Goal: Check status: Check status

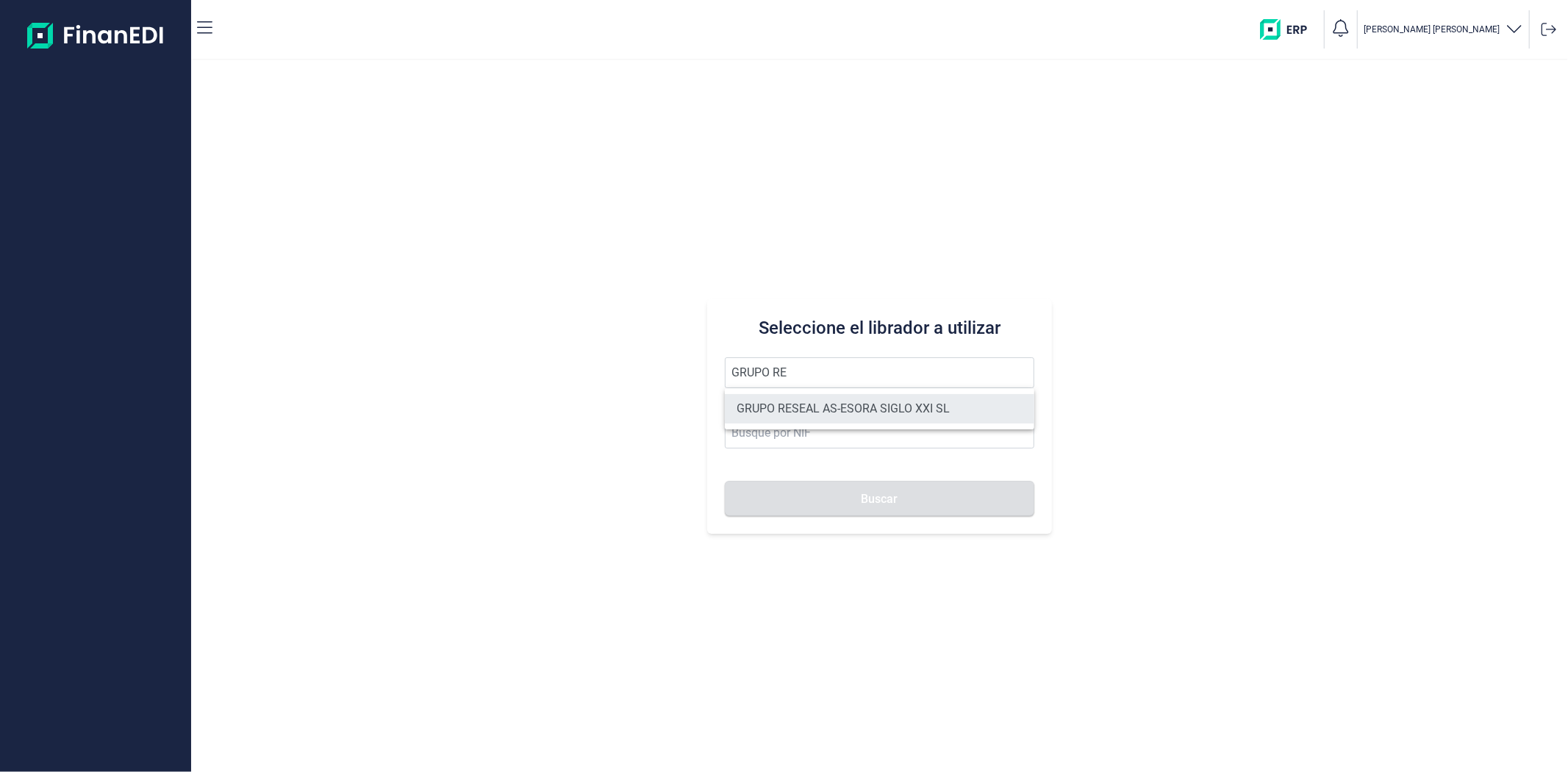
click at [842, 413] on li "GRUPO RESEAL AS-ESORA SIGLO XXI SL" at bounding box center [879, 409] width 309 height 30
type input "GRUPO RESEAL AS-ESORA SIGLO XXI SL"
type input "B12891875"
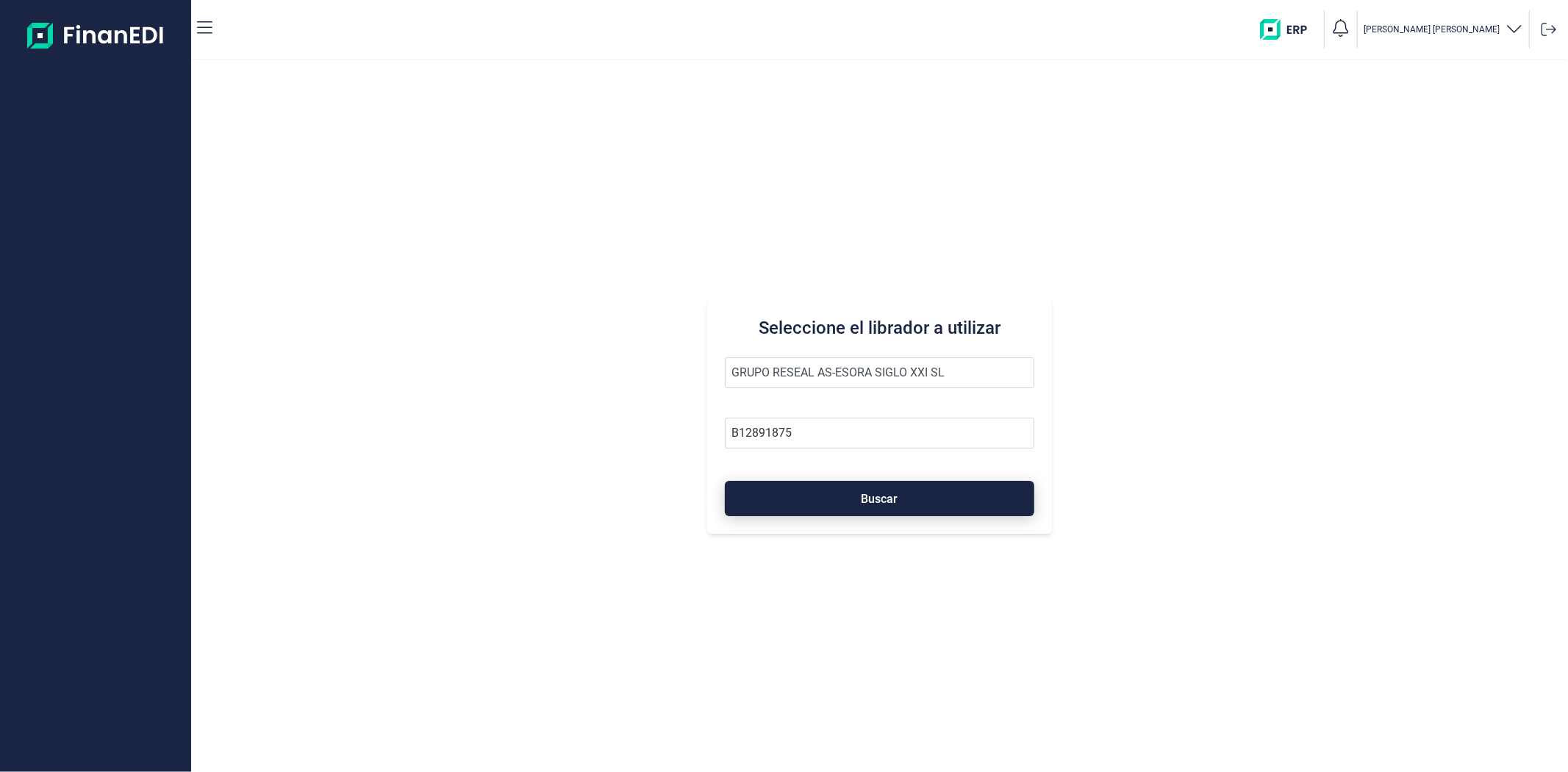
click at [846, 505] on button "Buscar" at bounding box center [879, 498] width 309 height 36
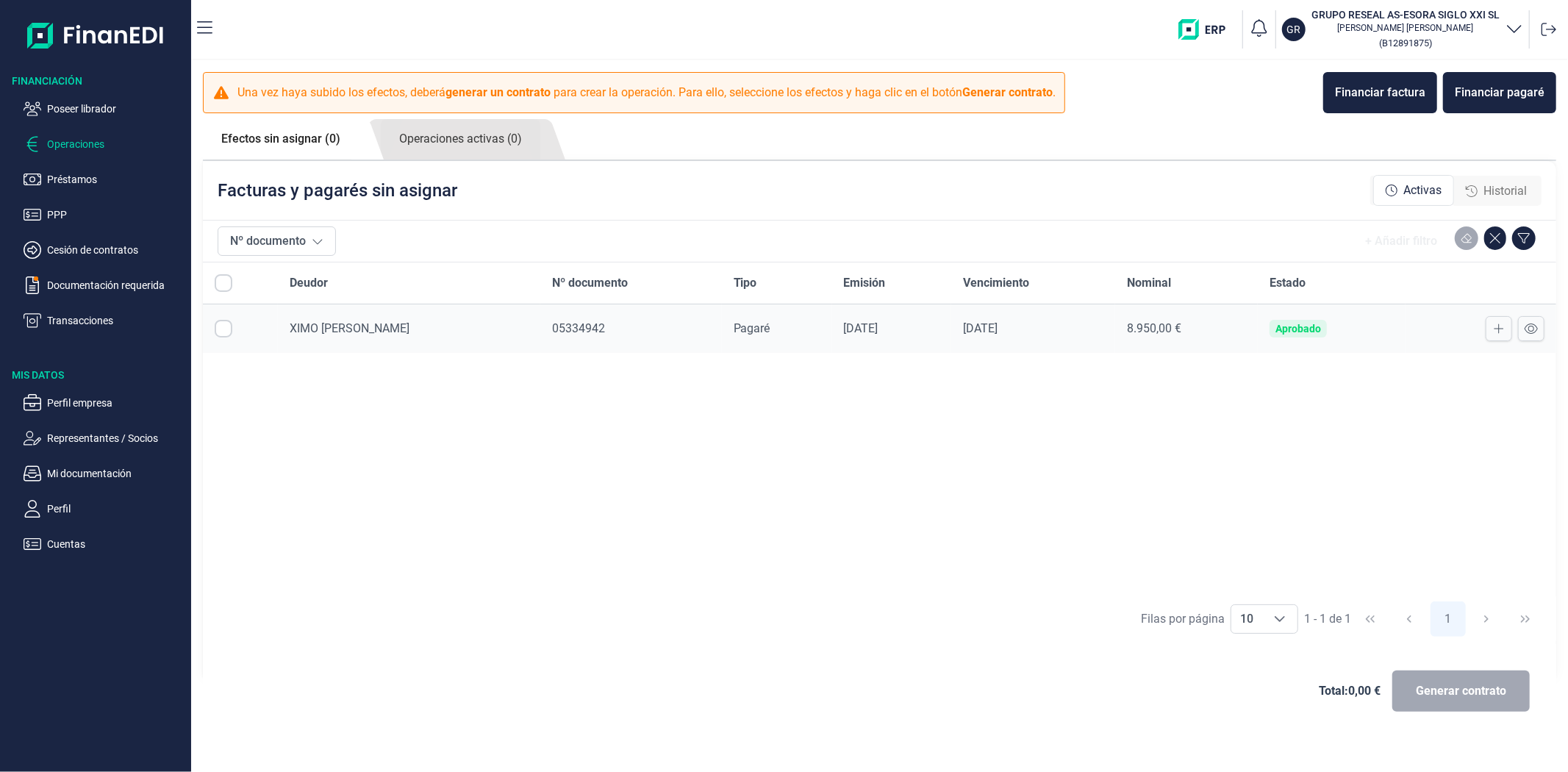
checkbox input "true"
click at [1531, 334] on icon at bounding box center [1531, 329] width 13 height 12
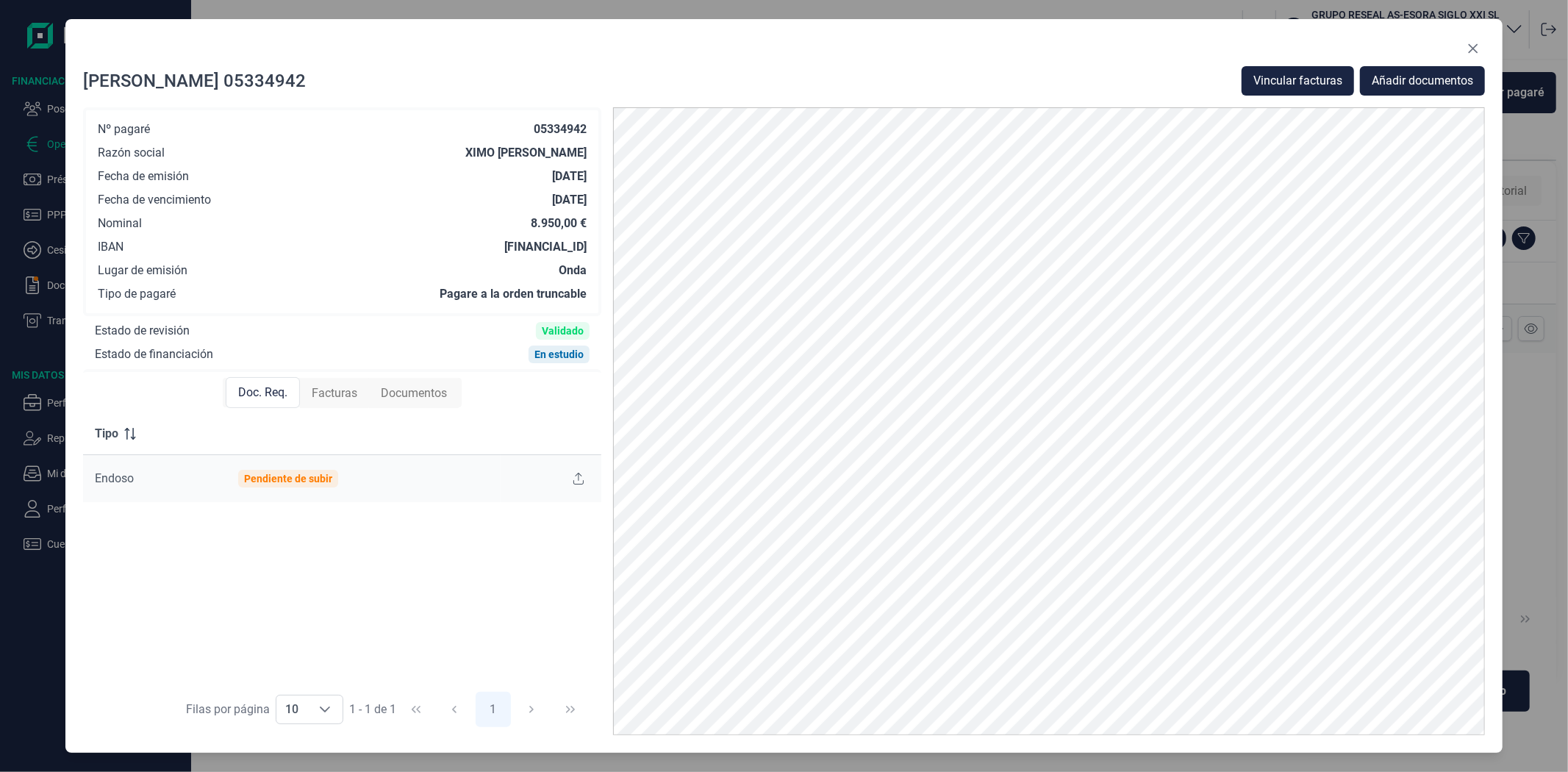
click at [315, 396] on span "Facturas" at bounding box center [334, 393] width 45 height 17
click at [267, 397] on span "Doc. Req." at bounding box center [262, 393] width 49 height 17
click at [1319, 79] on span "Vincular facturas" at bounding box center [1297, 80] width 89 height 17
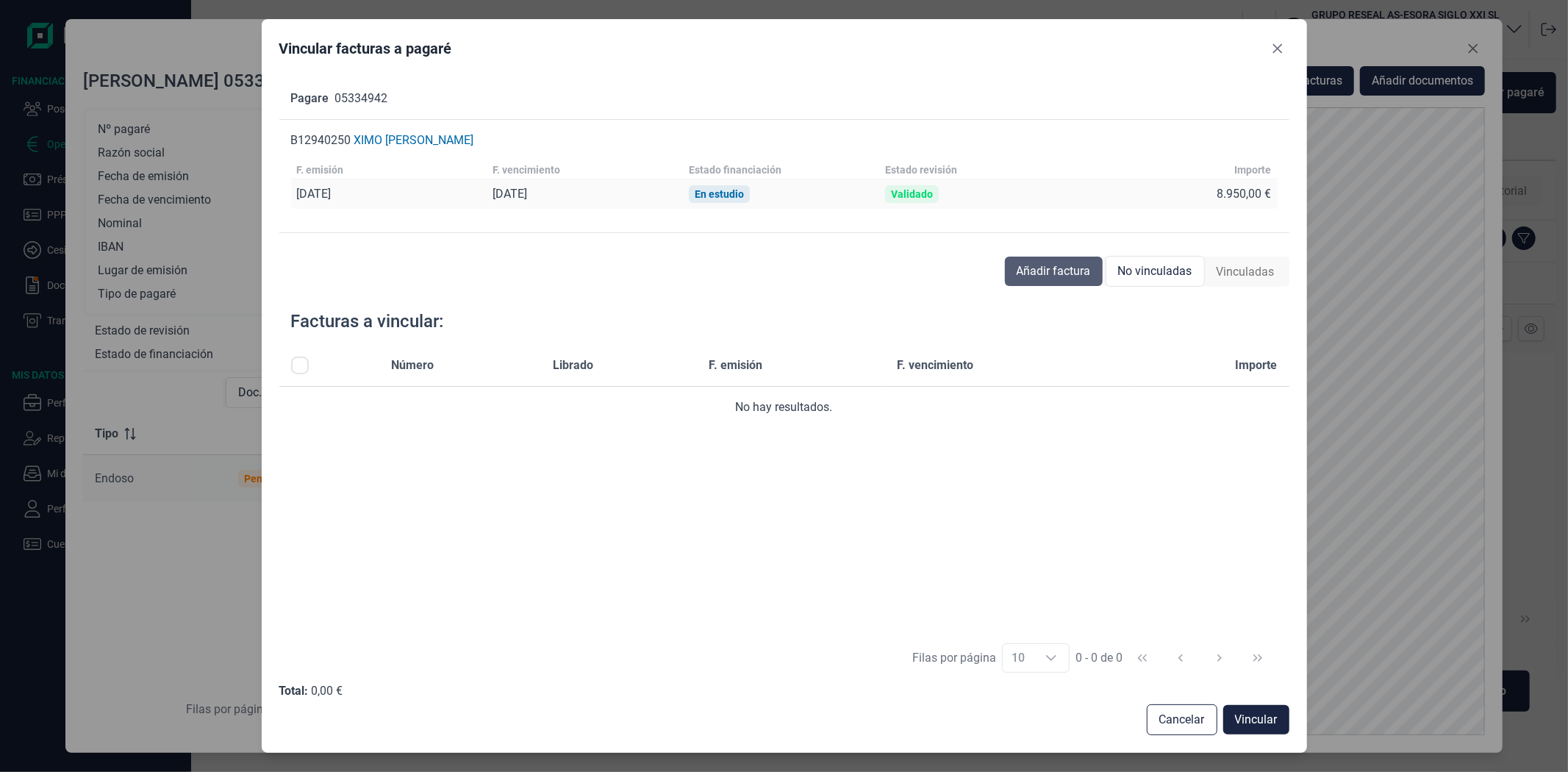
click at [1069, 281] on button "Añadir factura" at bounding box center [1053, 271] width 98 height 30
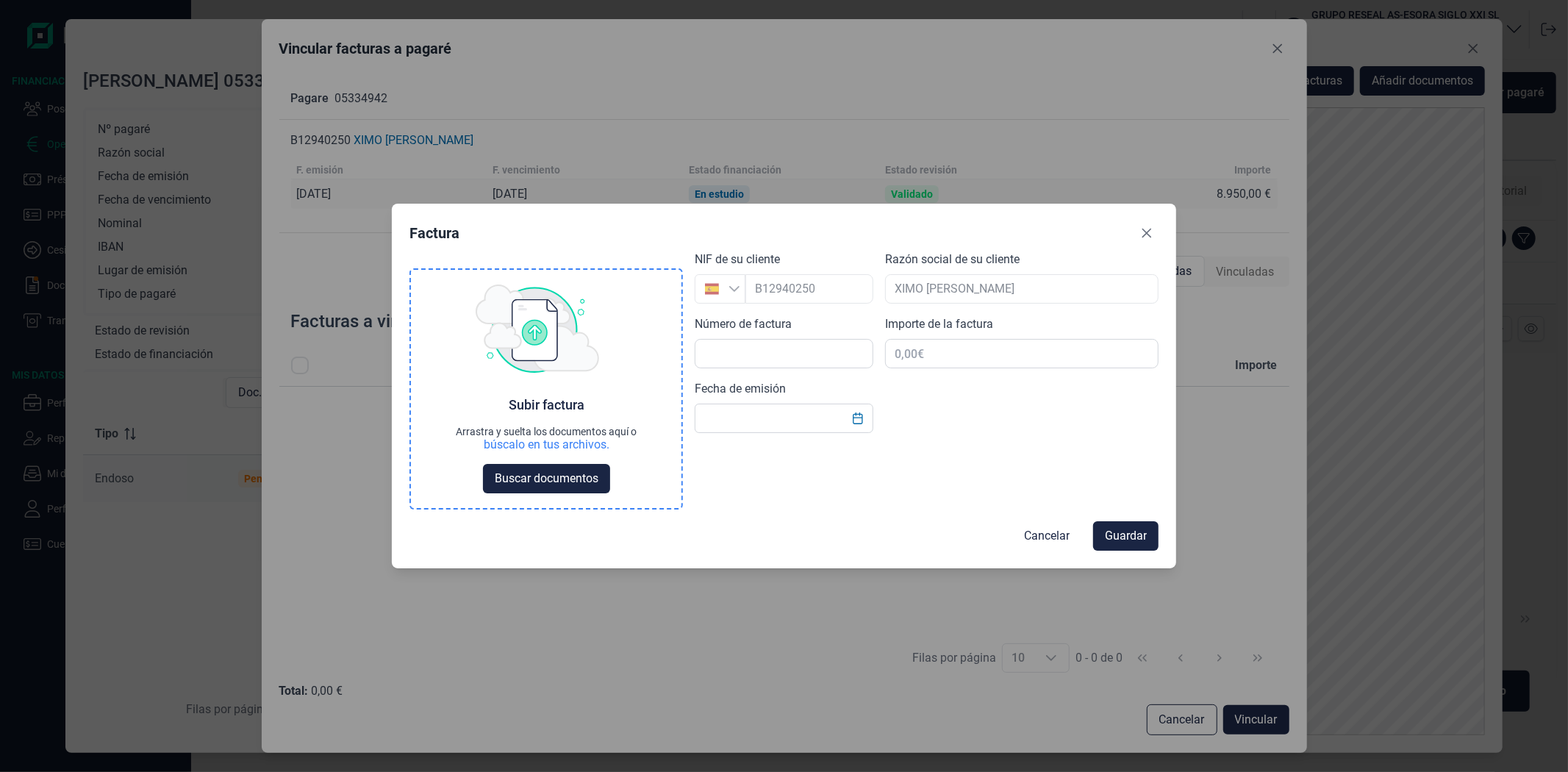
click at [594, 446] on div "búscalo en tus archivos." at bounding box center [547, 444] width 126 height 14
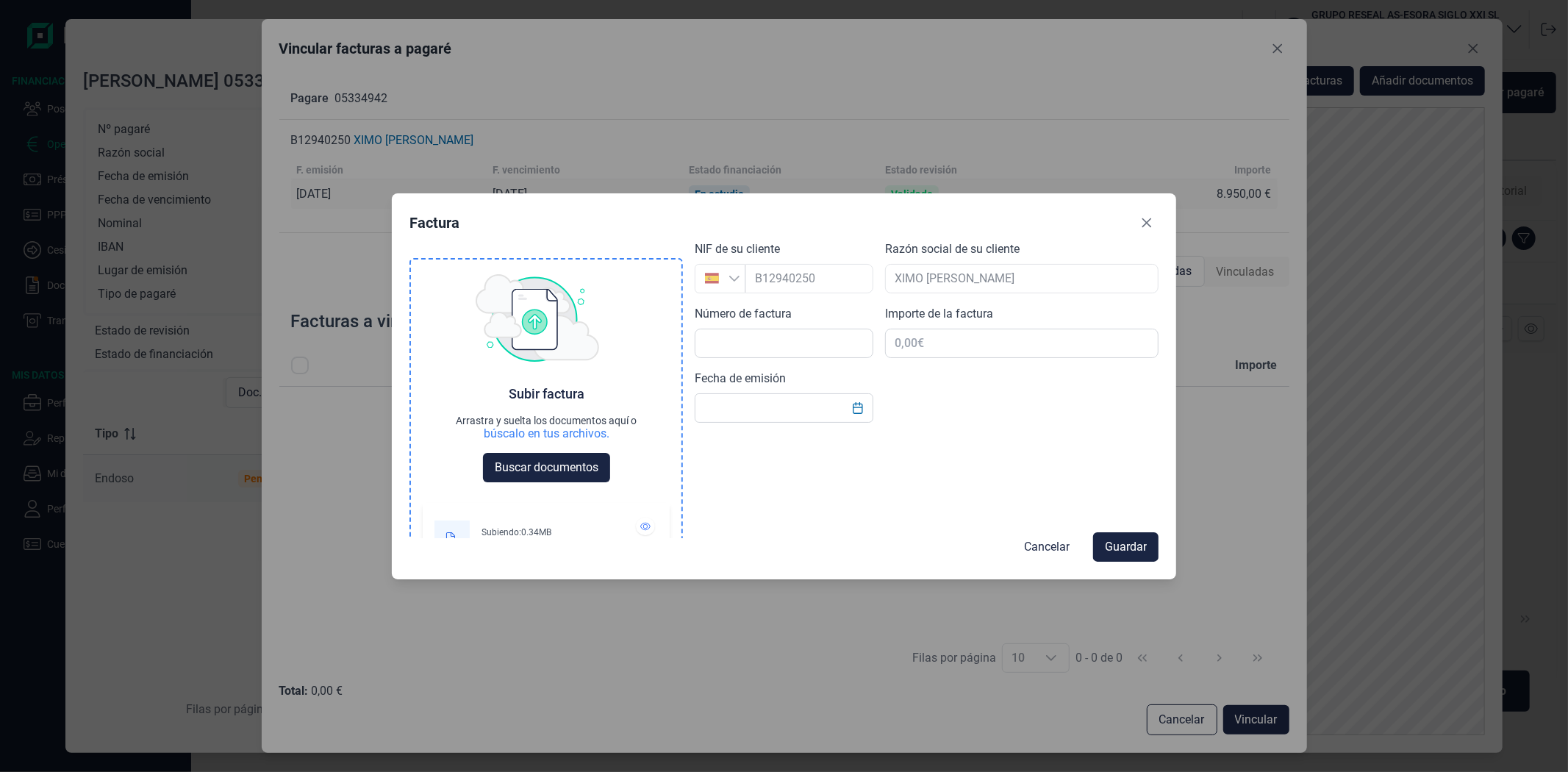
scroll to position [47, 0]
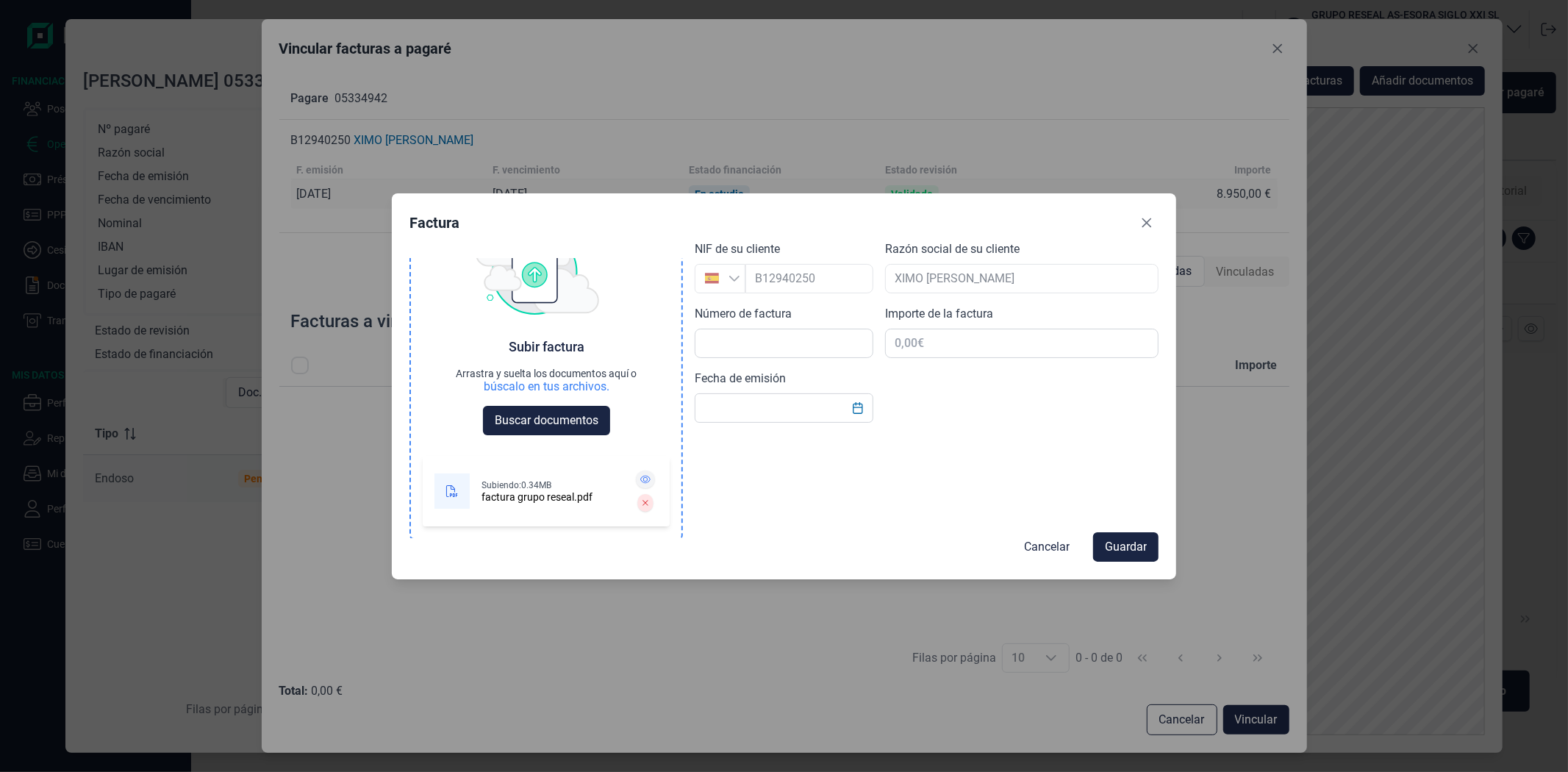
click at [640, 478] on icon at bounding box center [645, 479] width 11 height 9
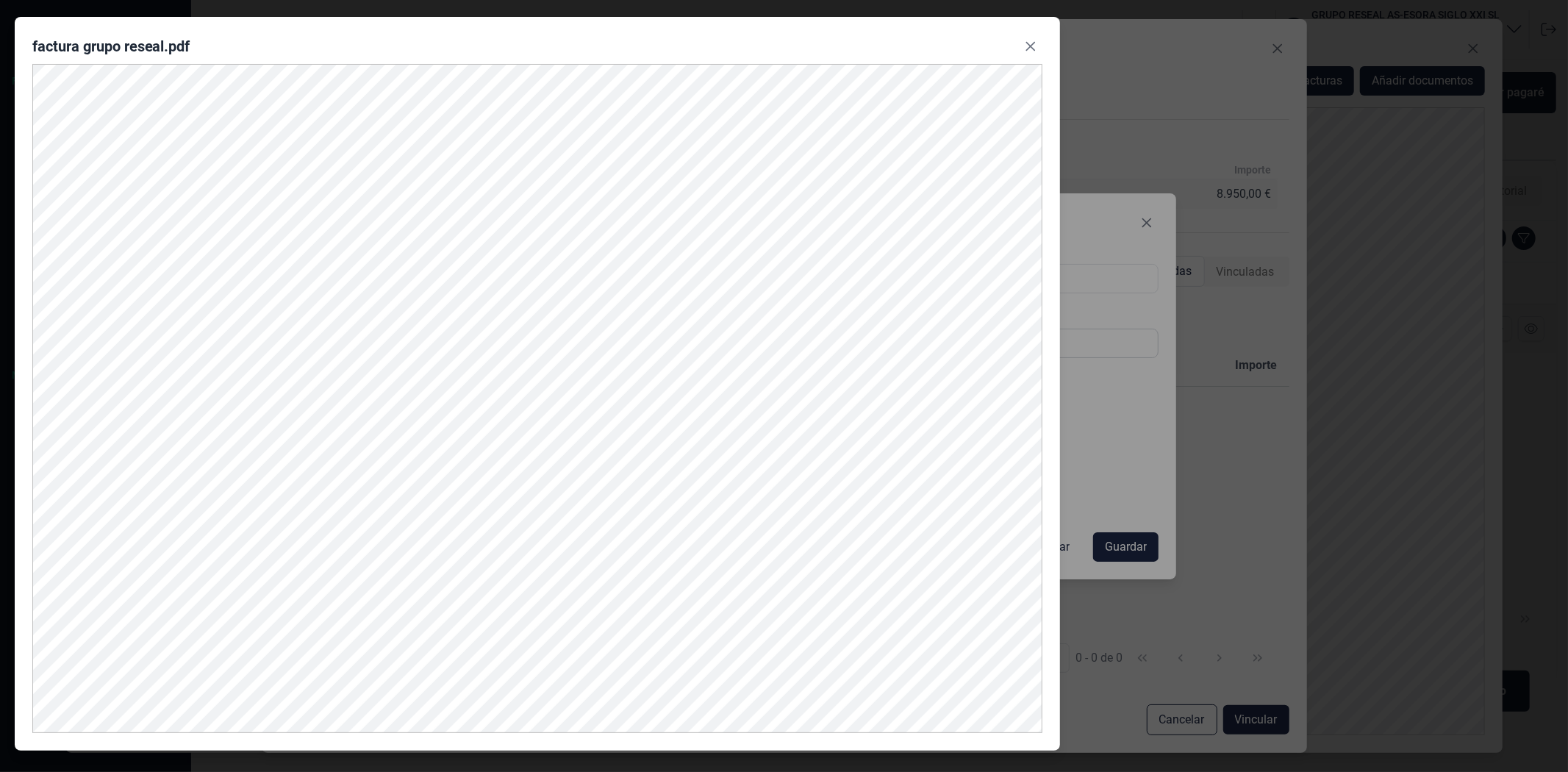
drag, startPoint x: 527, startPoint y: 50, endPoint x: 28, endPoint y: 48, distance: 499.0
click at [28, 48] on div "factura grupo reseal.pdf" at bounding box center [537, 384] width 1046 height 734
click at [1030, 47] on icon "Close" at bounding box center [1030, 46] width 10 height 10
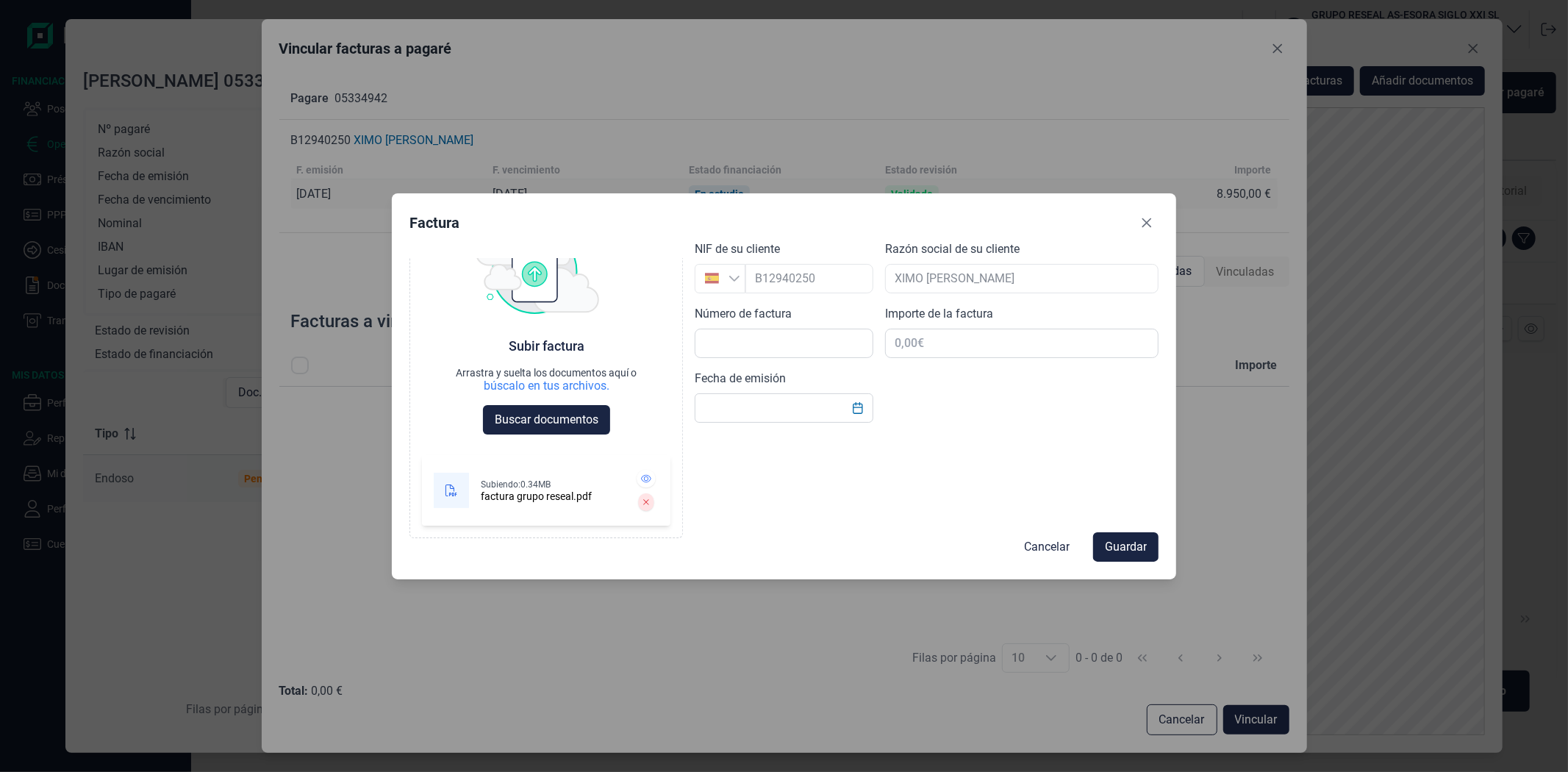
click at [813, 328] on div at bounding box center [784, 343] width 179 height 30
click at [811, 341] on input "text" at bounding box center [784, 343] width 179 height 30
type input "11"
click at [916, 347] on input "text" at bounding box center [1021, 343] width 274 height 30
type input "8.950,01 €"
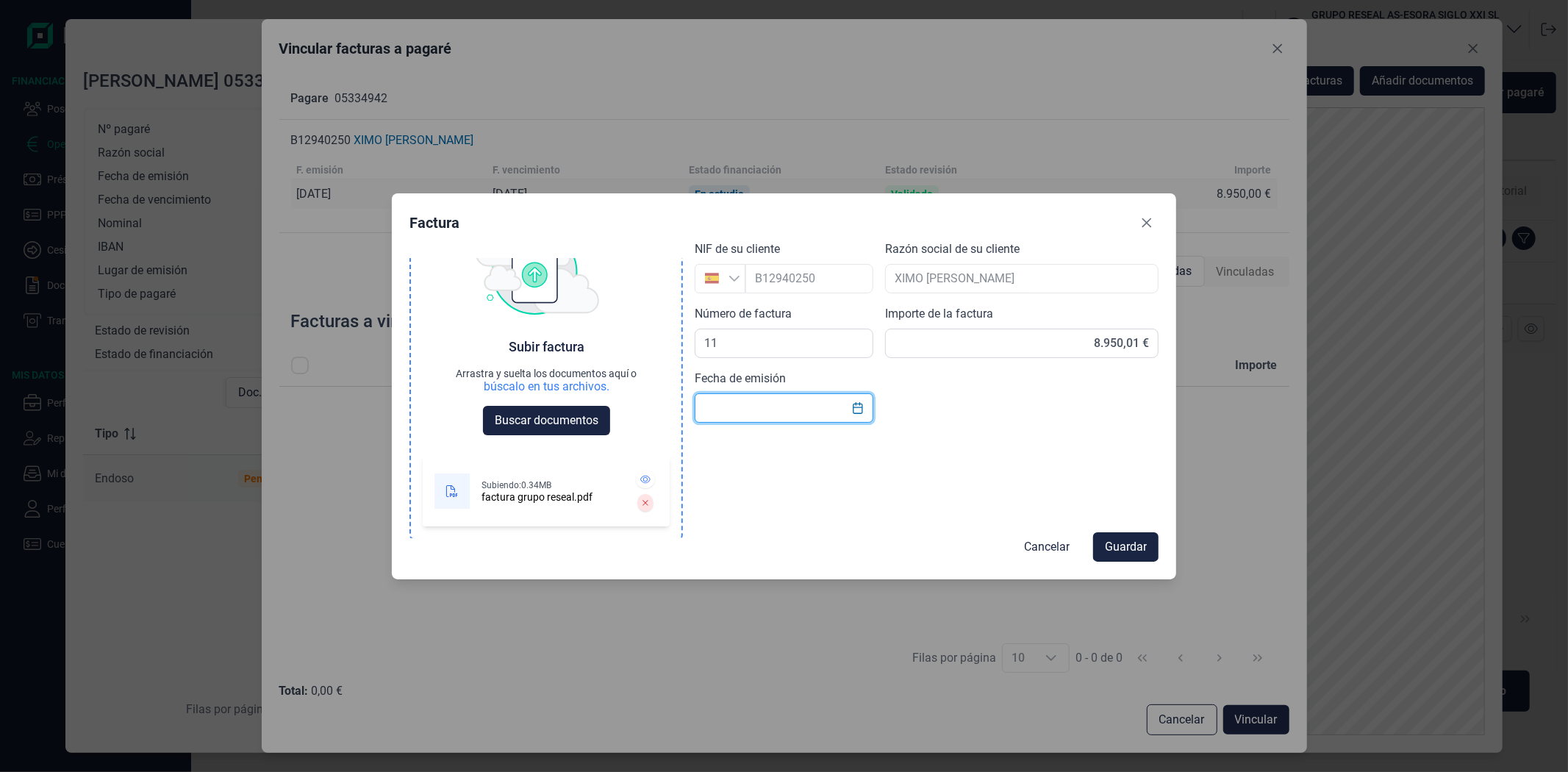
drag, startPoint x: 789, startPoint y: 398, endPoint x: 649, endPoint y: 420, distance: 141.7
click at [789, 399] on input "text" at bounding box center [784, 408] width 179 height 30
type input "[DATE]"
click at [1128, 546] on span "Guardar" at bounding box center [1125, 547] width 42 height 17
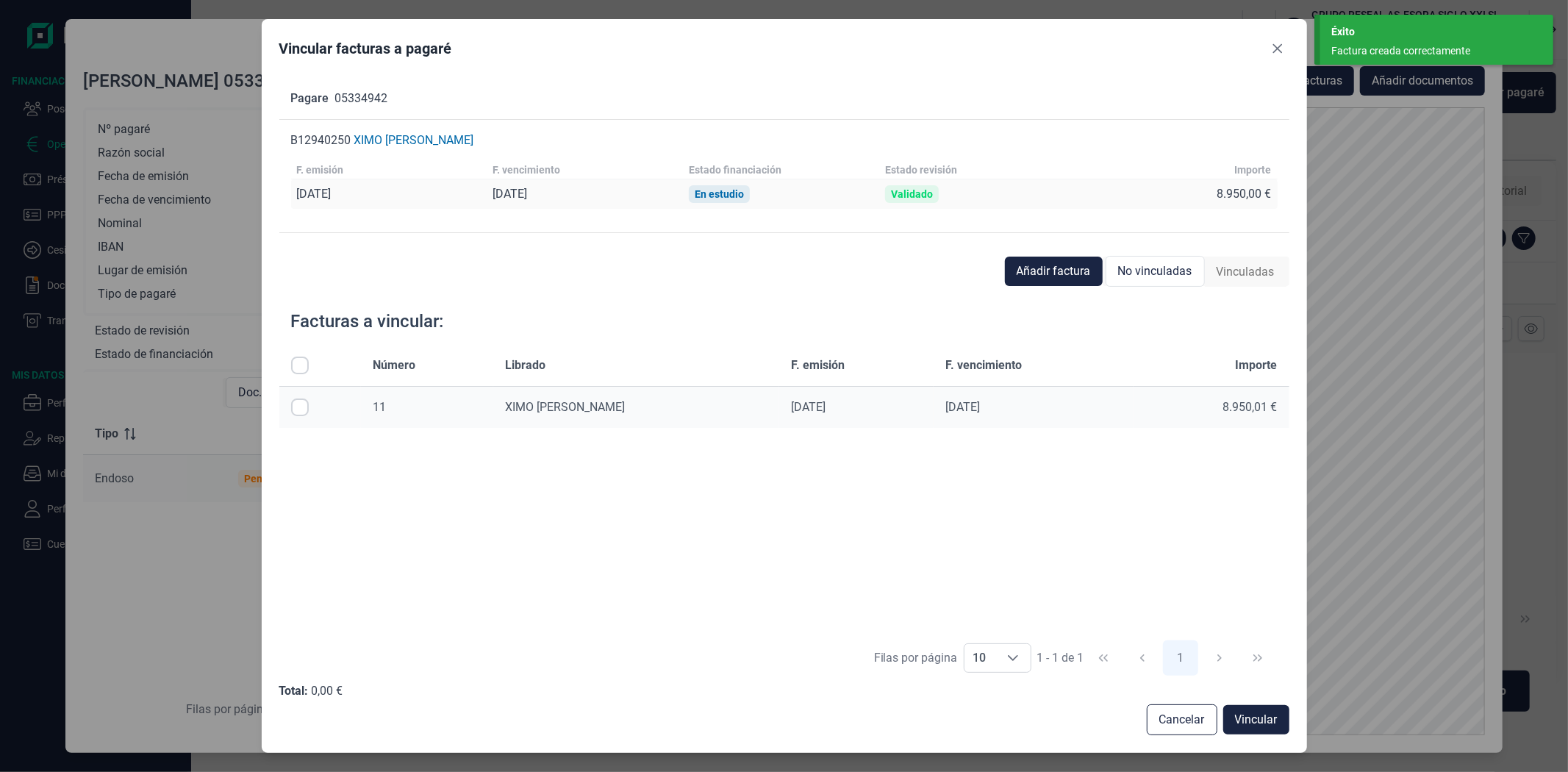
click at [296, 405] on input "Row Selected null" at bounding box center [299, 406] width 17 height 17
checkbox input "true"
click at [1250, 711] on span "Vincular" at bounding box center [1256, 719] width 42 height 17
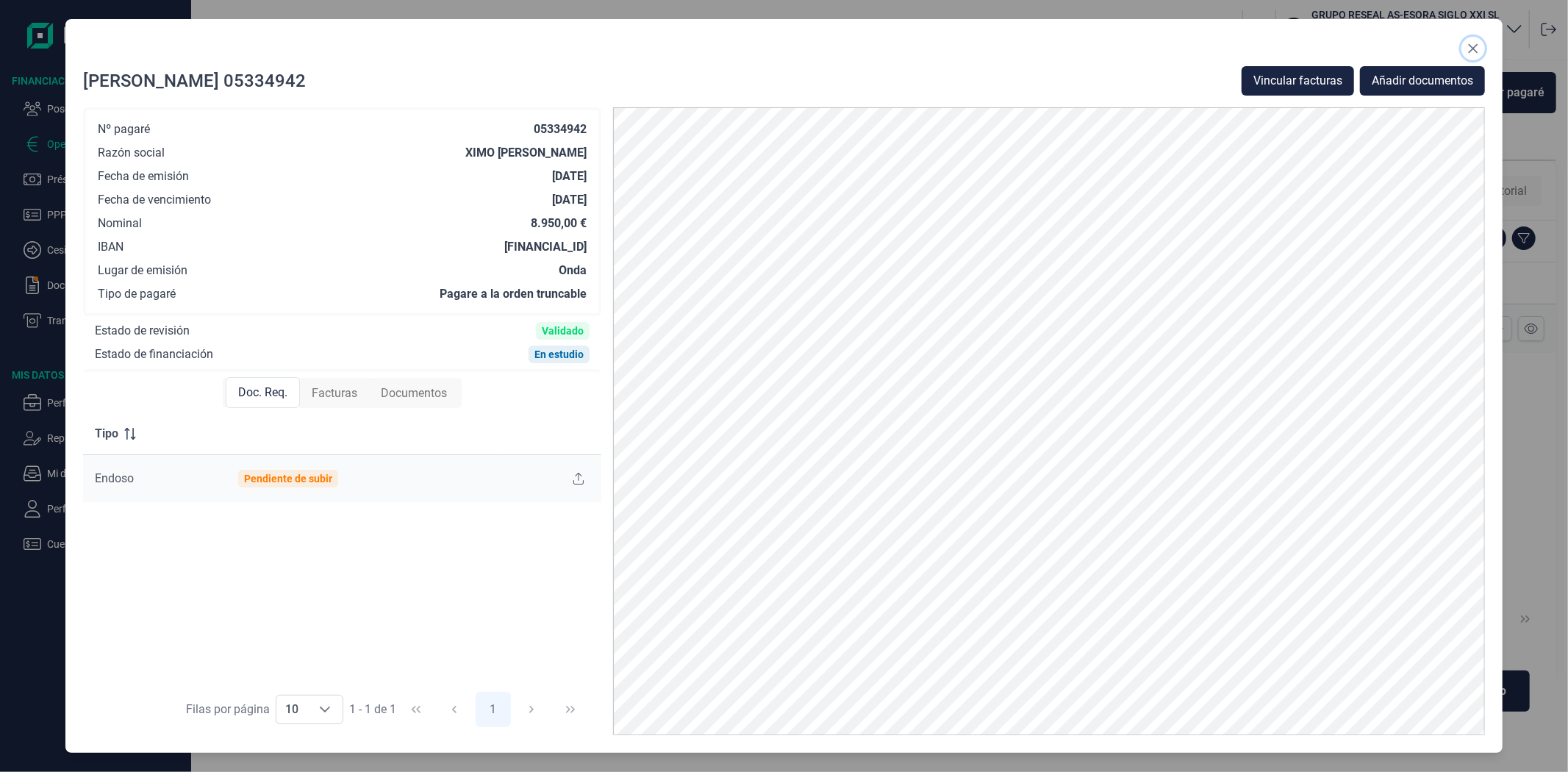
click at [1475, 46] on icon "Close" at bounding box center [1473, 49] width 10 height 10
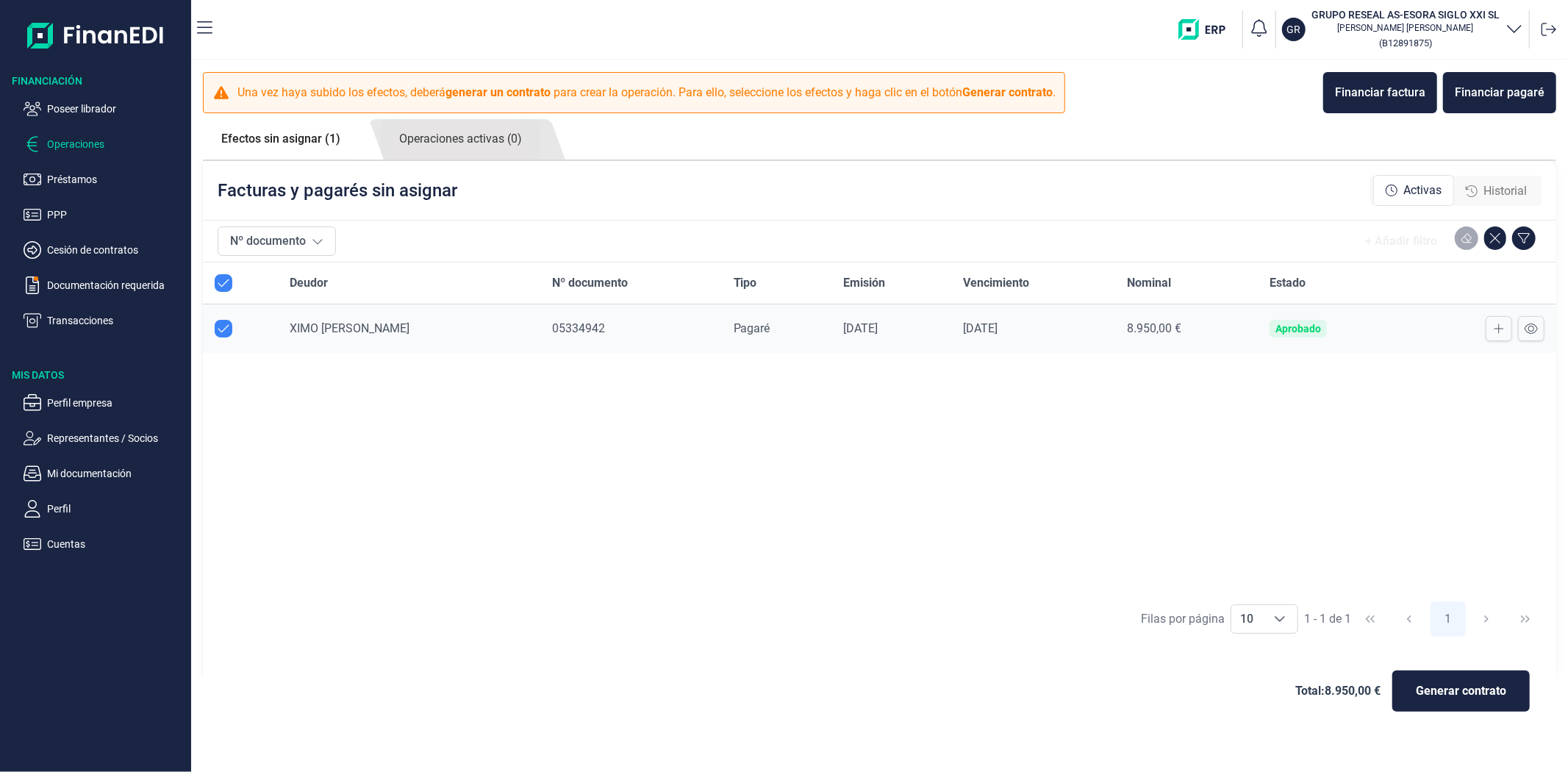
click at [753, 586] on div "Deudor Nº documento Tipo Emisión Vencimiento Nominal Estado XIMO [PERSON_NAME] …" at bounding box center [880, 428] width 1353 height 331
click at [1482, 699] on span "Generar contrato" at bounding box center [1460, 691] width 90 height 17
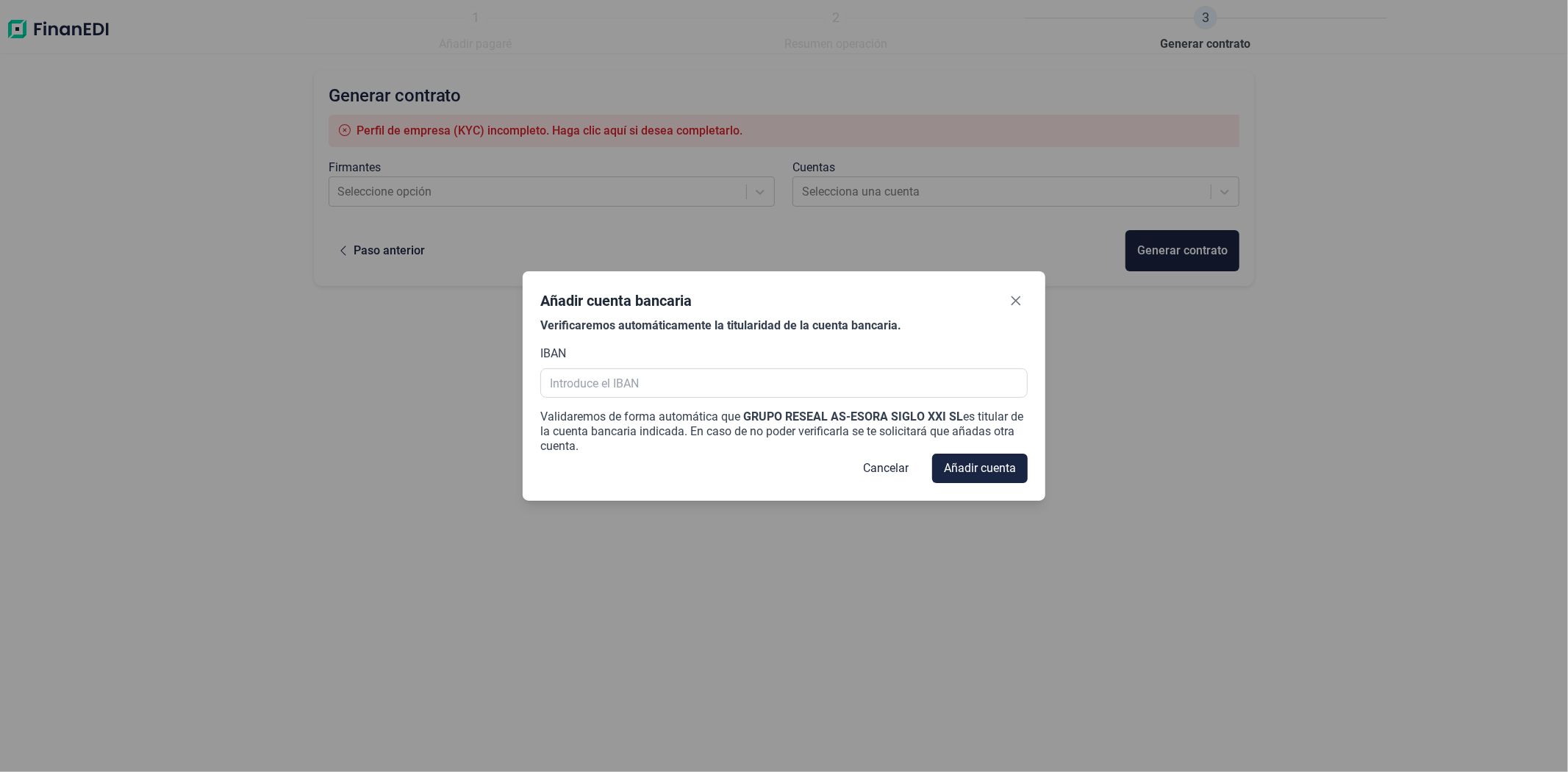
drag, startPoint x: 886, startPoint y: 470, endPoint x: 873, endPoint y: 480, distance: 16.4
click at [886, 470] on span "Cancelar" at bounding box center [886, 468] width 45 height 17
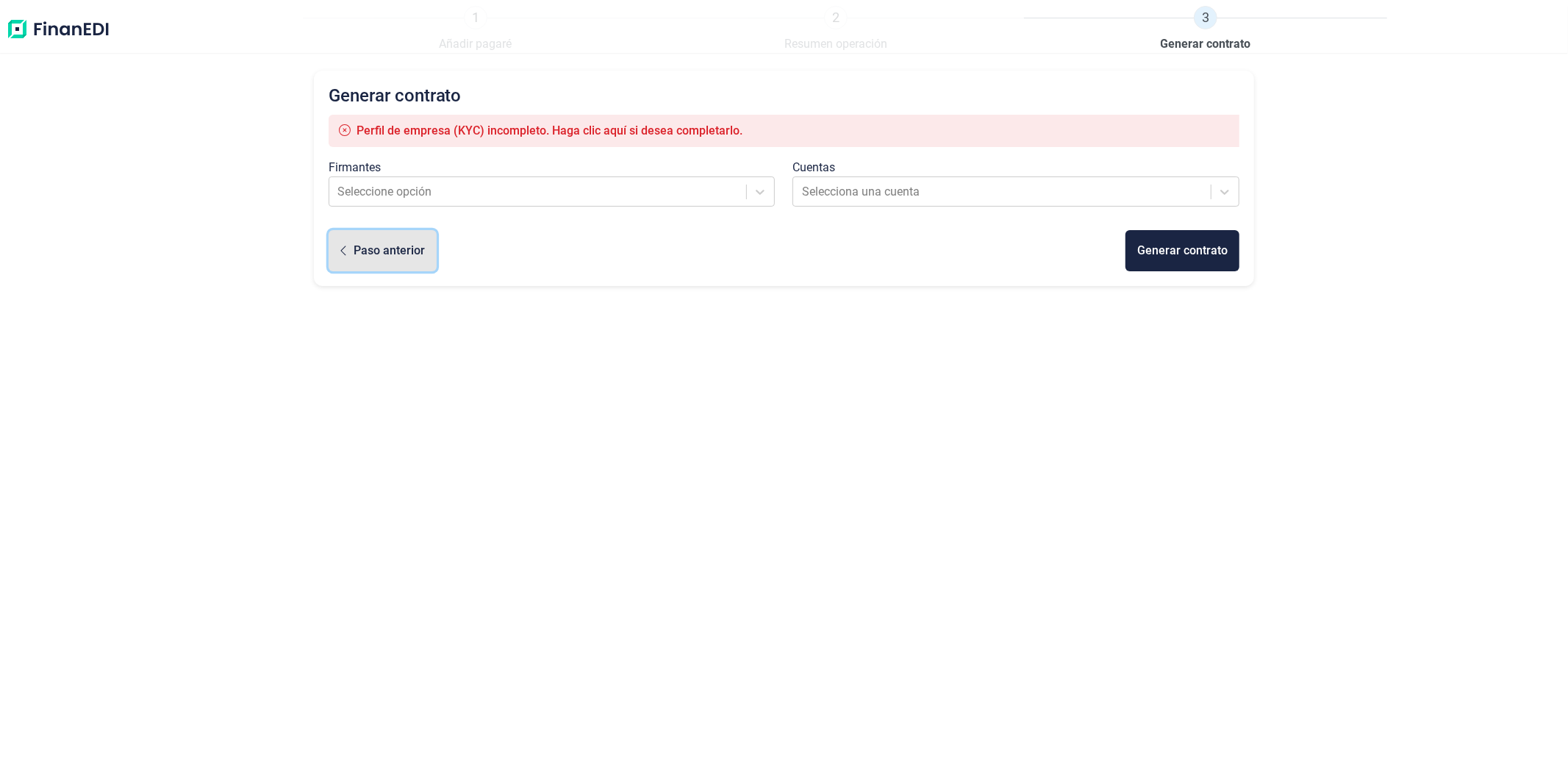
click at [361, 250] on div "Paso anterior" at bounding box center [389, 250] width 71 height 17
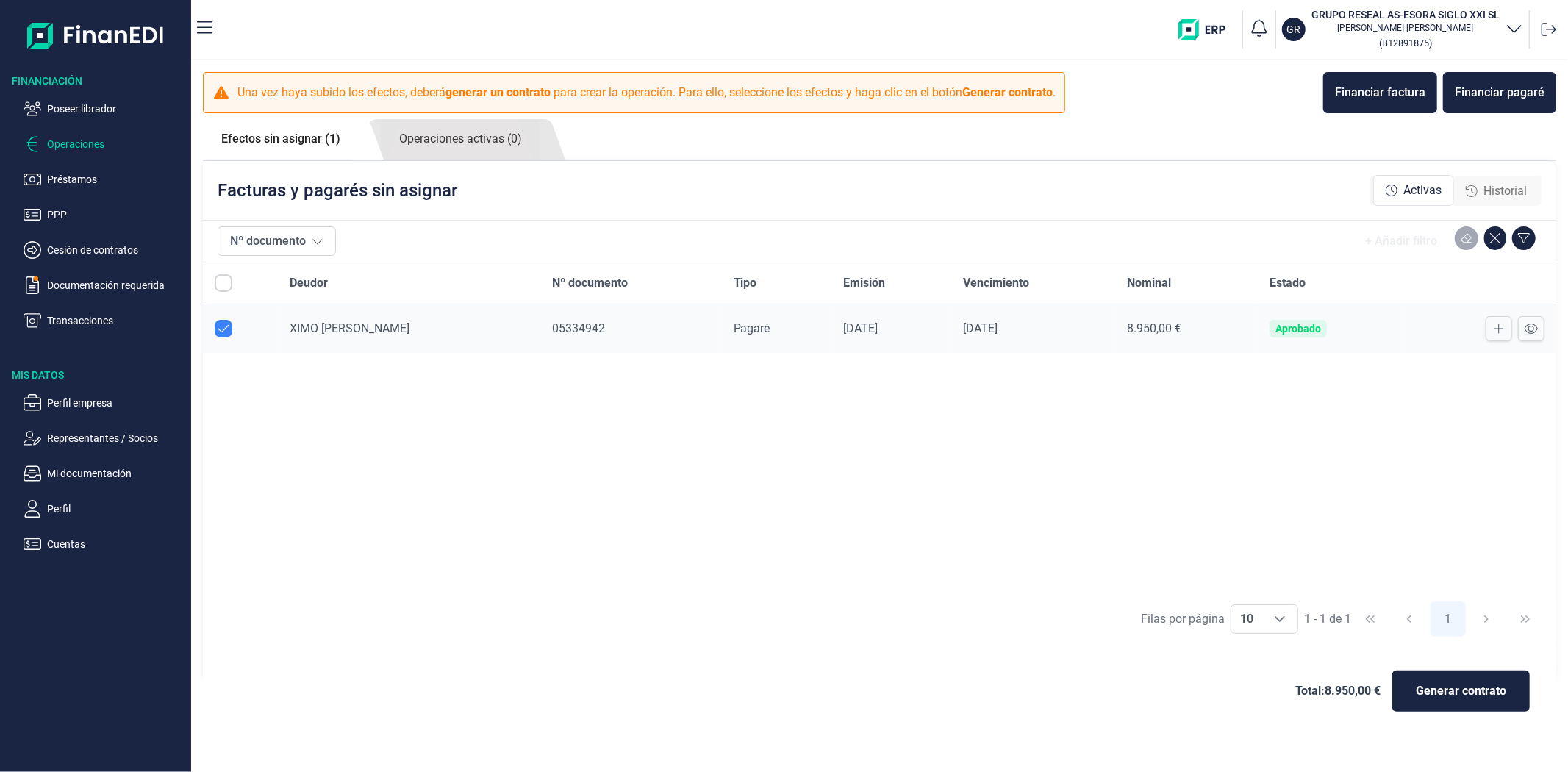
checkbox input "true"
click at [1532, 331] on icon at bounding box center [1531, 329] width 13 height 12
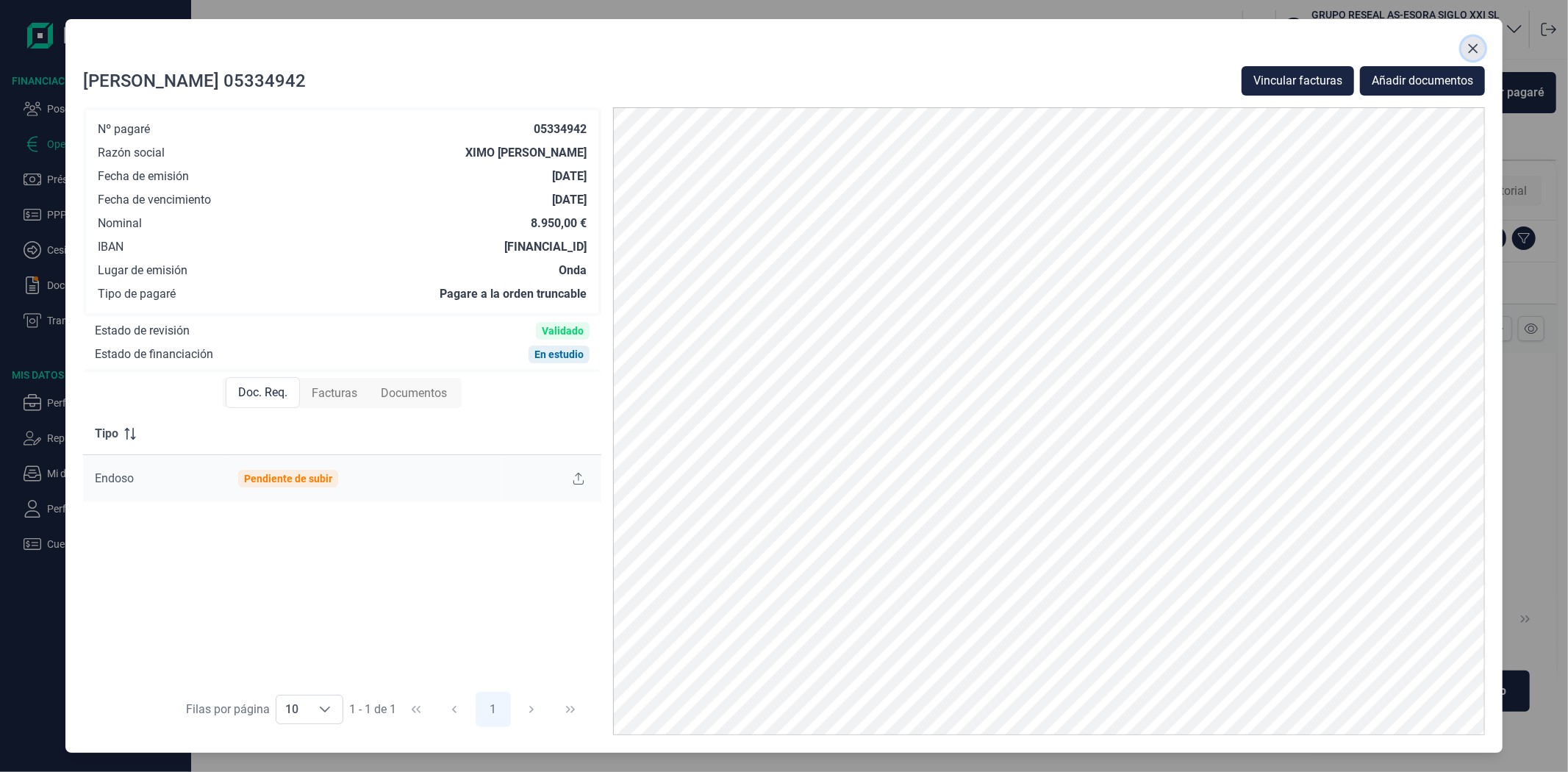
click at [1472, 49] on icon "Close" at bounding box center [1473, 49] width 10 height 10
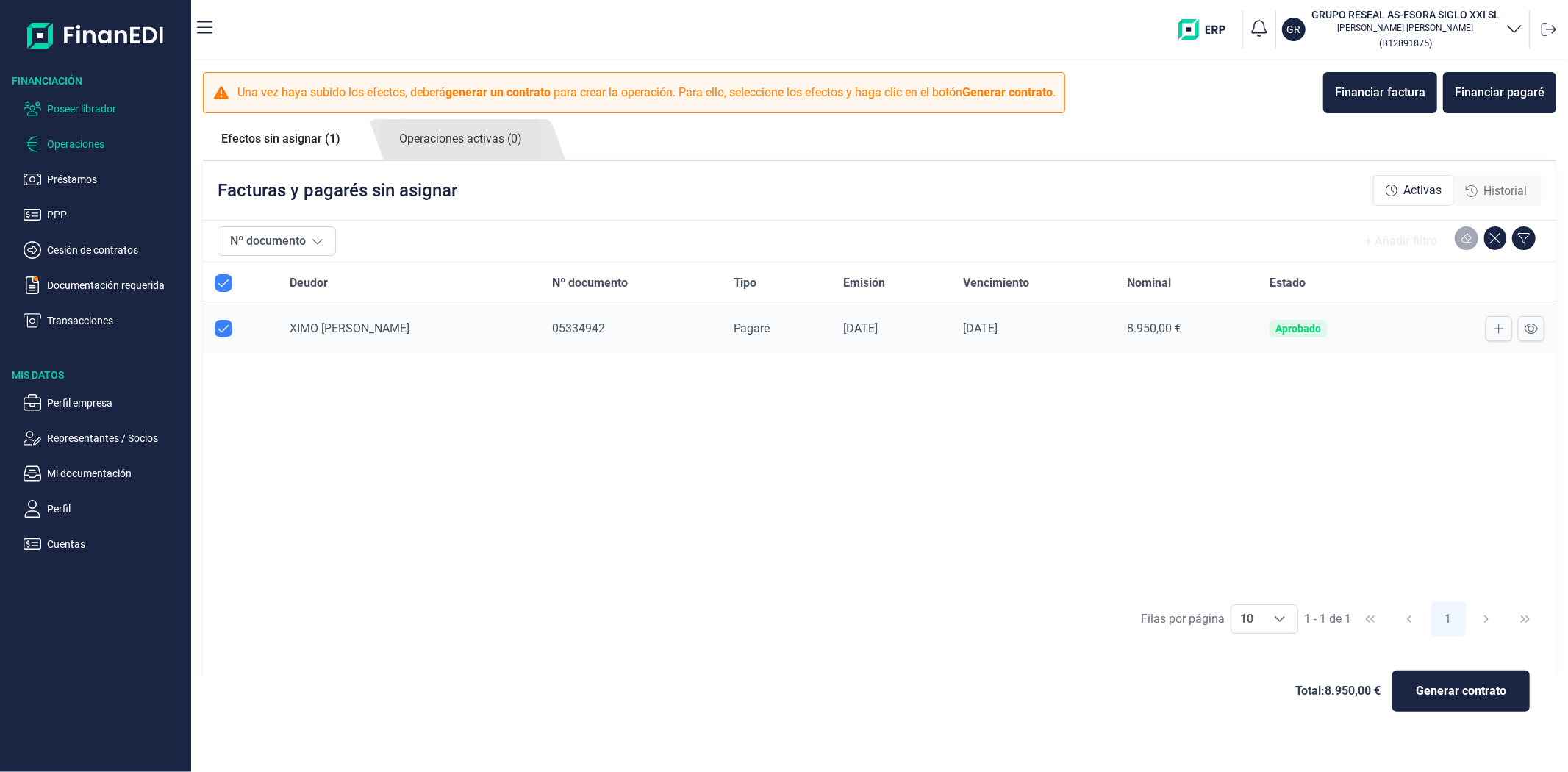
click at [84, 108] on p "Poseer librador" at bounding box center [116, 108] width 138 height 17
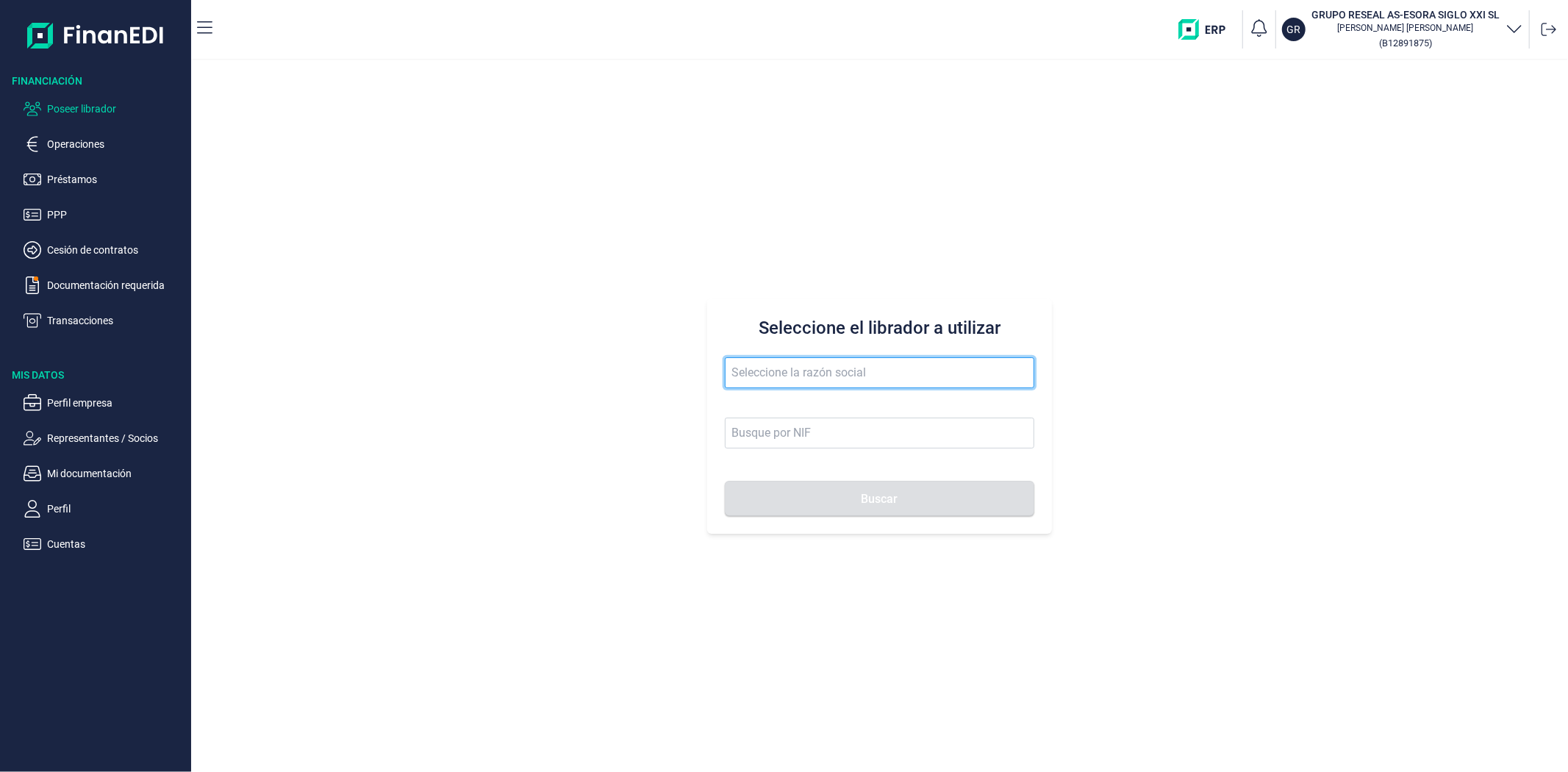
click at [791, 375] on input "text" at bounding box center [879, 372] width 309 height 31
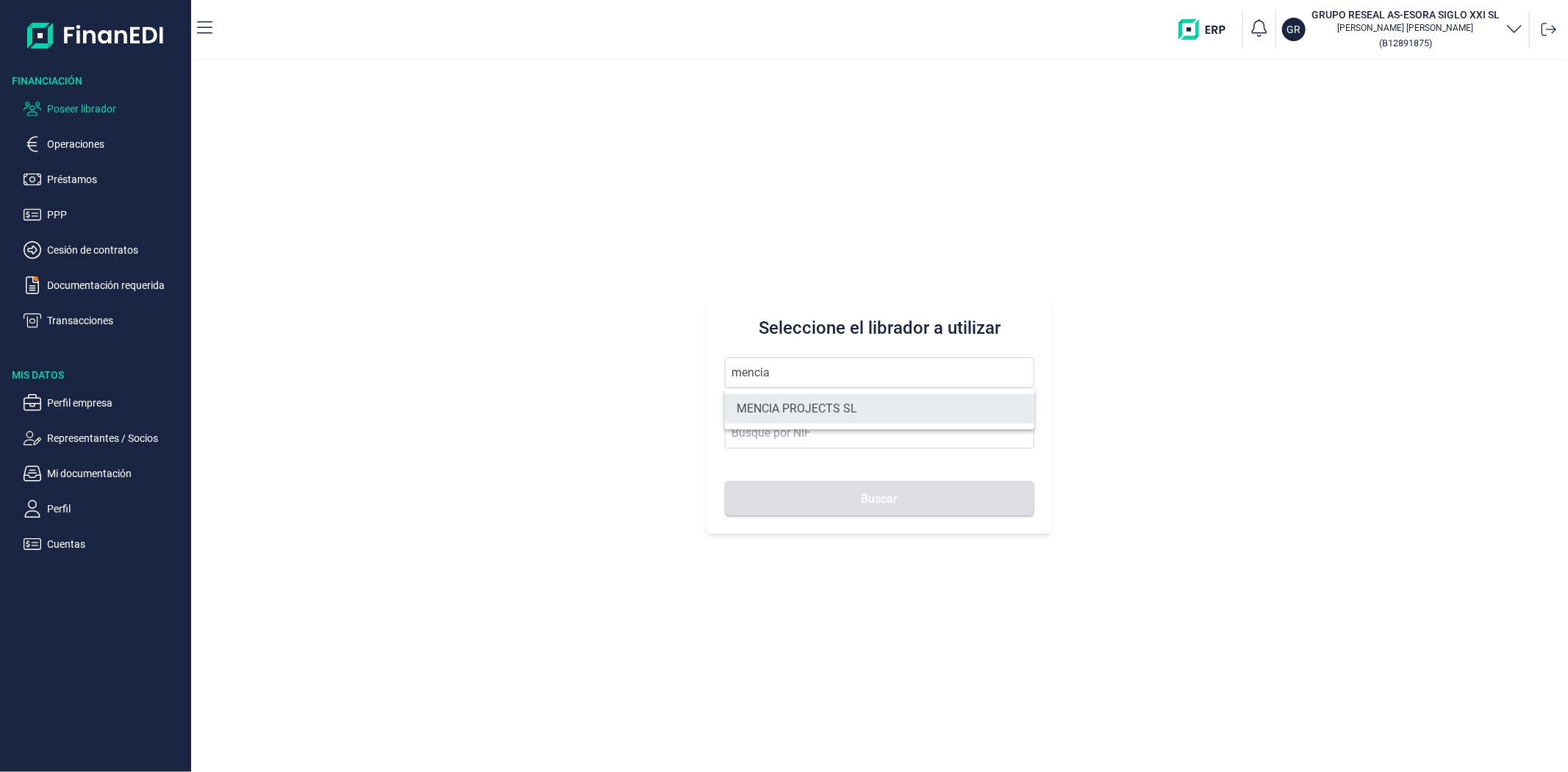
click at [807, 412] on li "MENCIA PROJECTS SL" at bounding box center [879, 409] width 309 height 30
type input "MENCIA PROJECTS SL"
type input "B14983282"
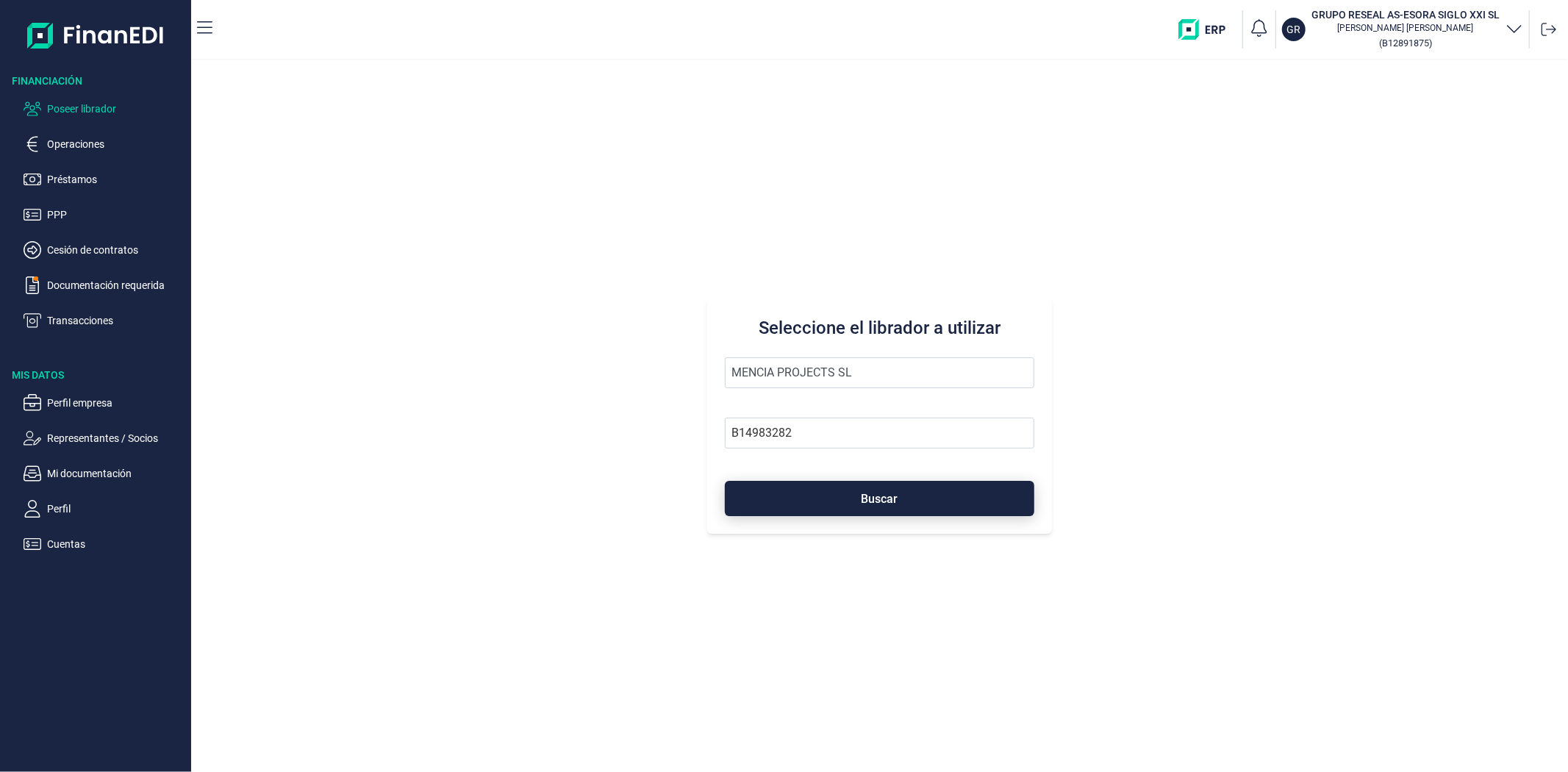
click at [822, 501] on button "Buscar" at bounding box center [879, 498] width 309 height 36
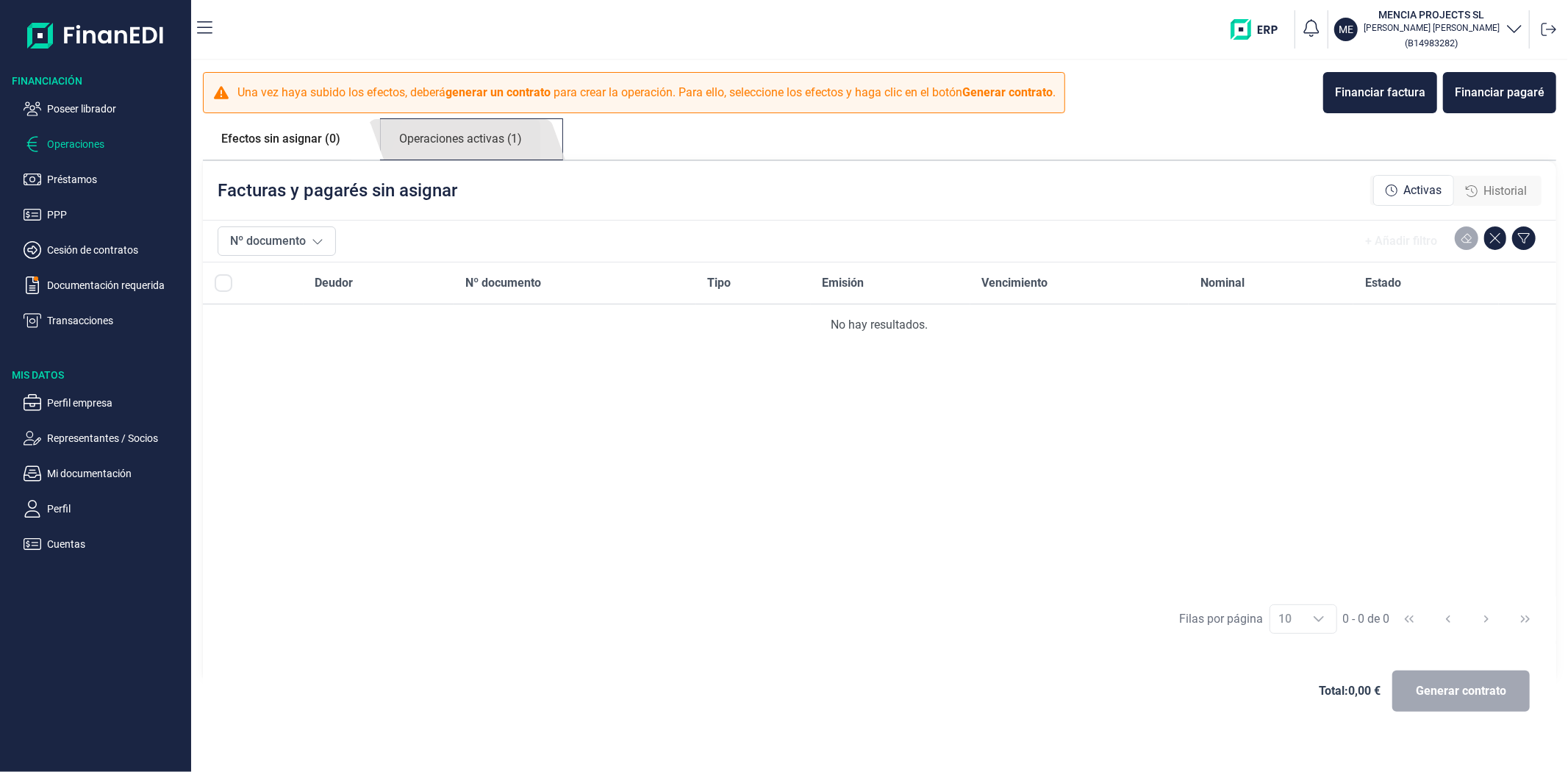
click at [469, 143] on link "Operaciones activas (1)" at bounding box center [460, 139] width 159 height 40
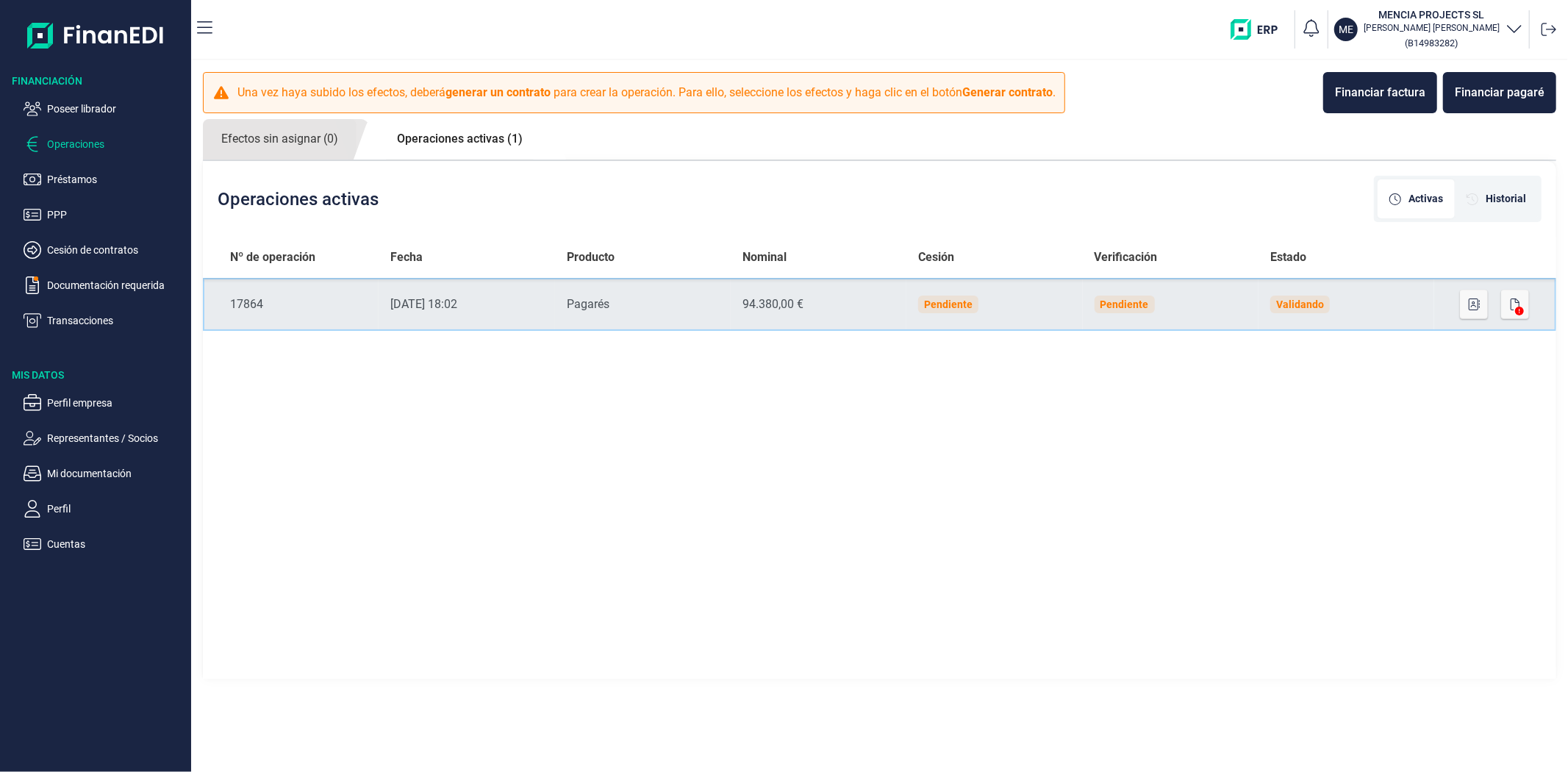
click at [1344, 316] on td "Validando" at bounding box center [1347, 304] width 176 height 53
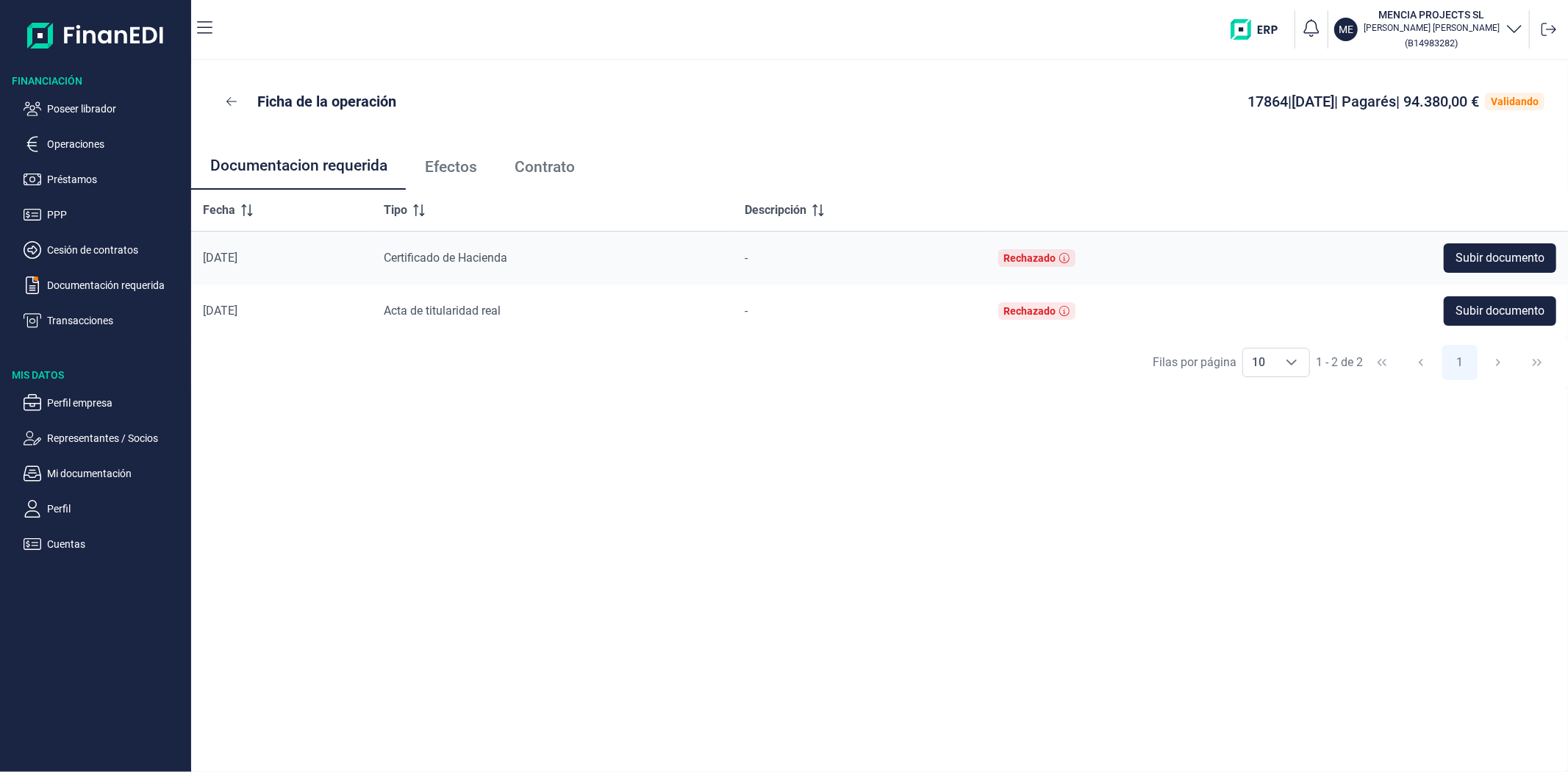
click at [472, 177] on link "Efectos" at bounding box center [450, 167] width 89 height 49
